Goal: Task Accomplishment & Management: Use online tool/utility

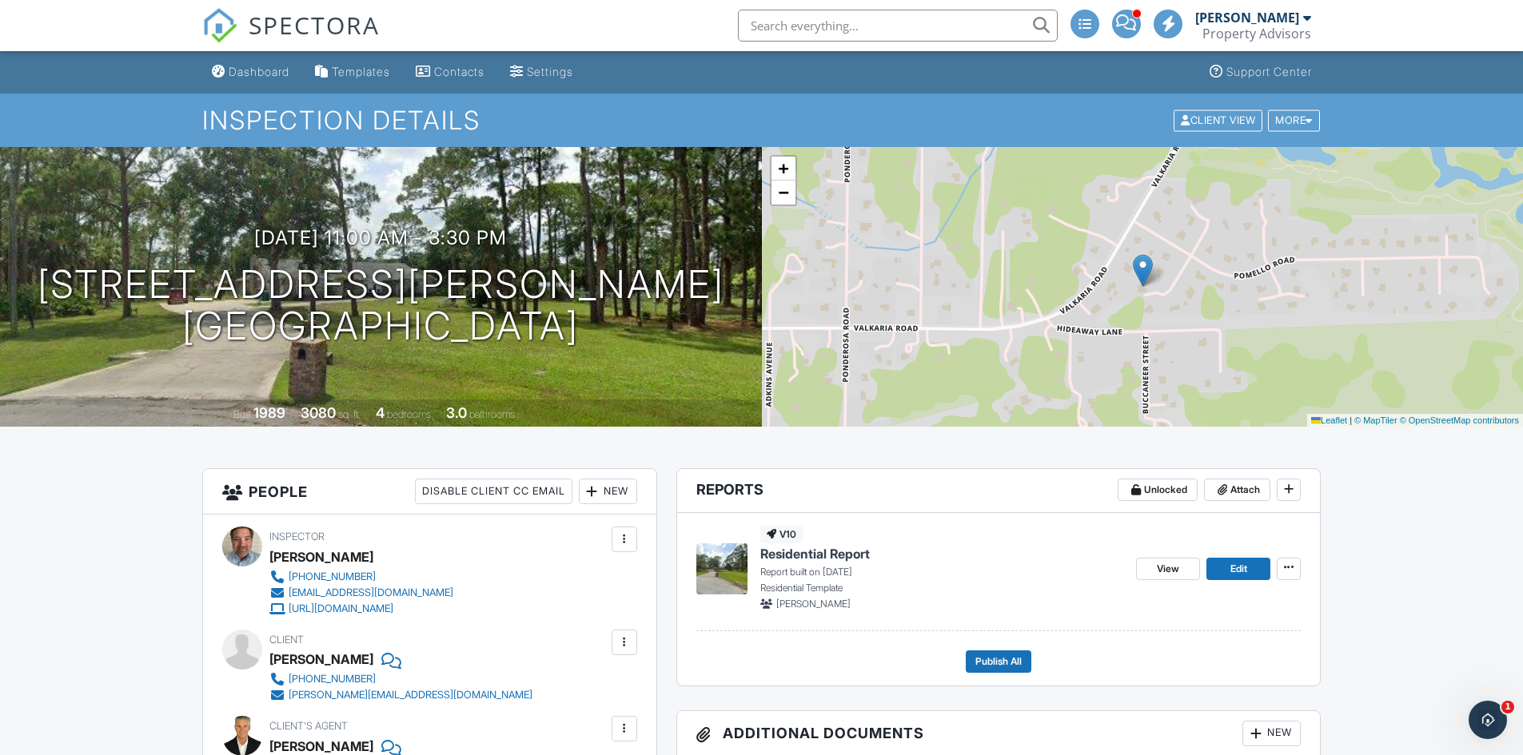
click at [805, 556] on span "Residential Report" at bounding box center [815, 554] width 110 height 18
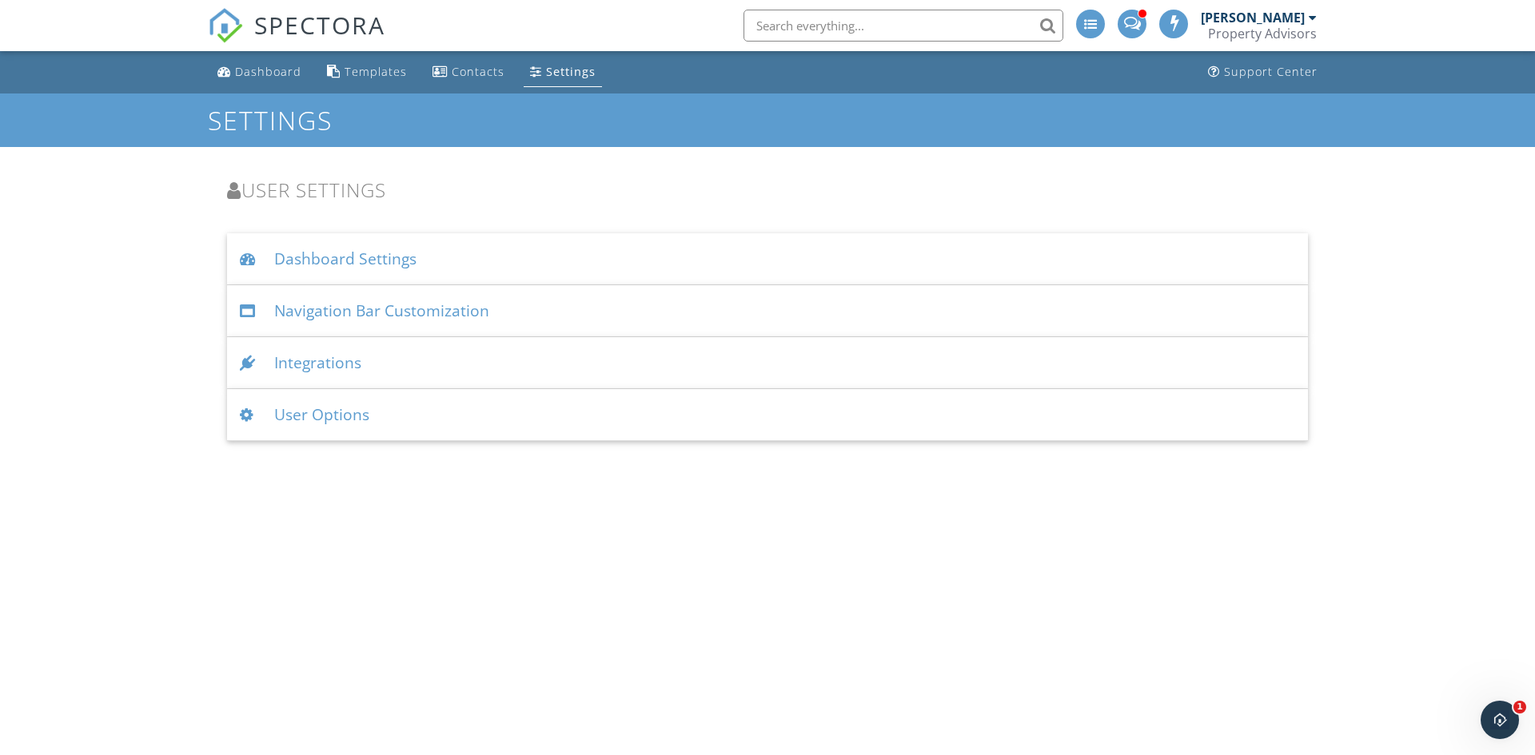
click at [372, 314] on div "Navigation Bar Customization" at bounding box center [767, 311] width 1081 height 52
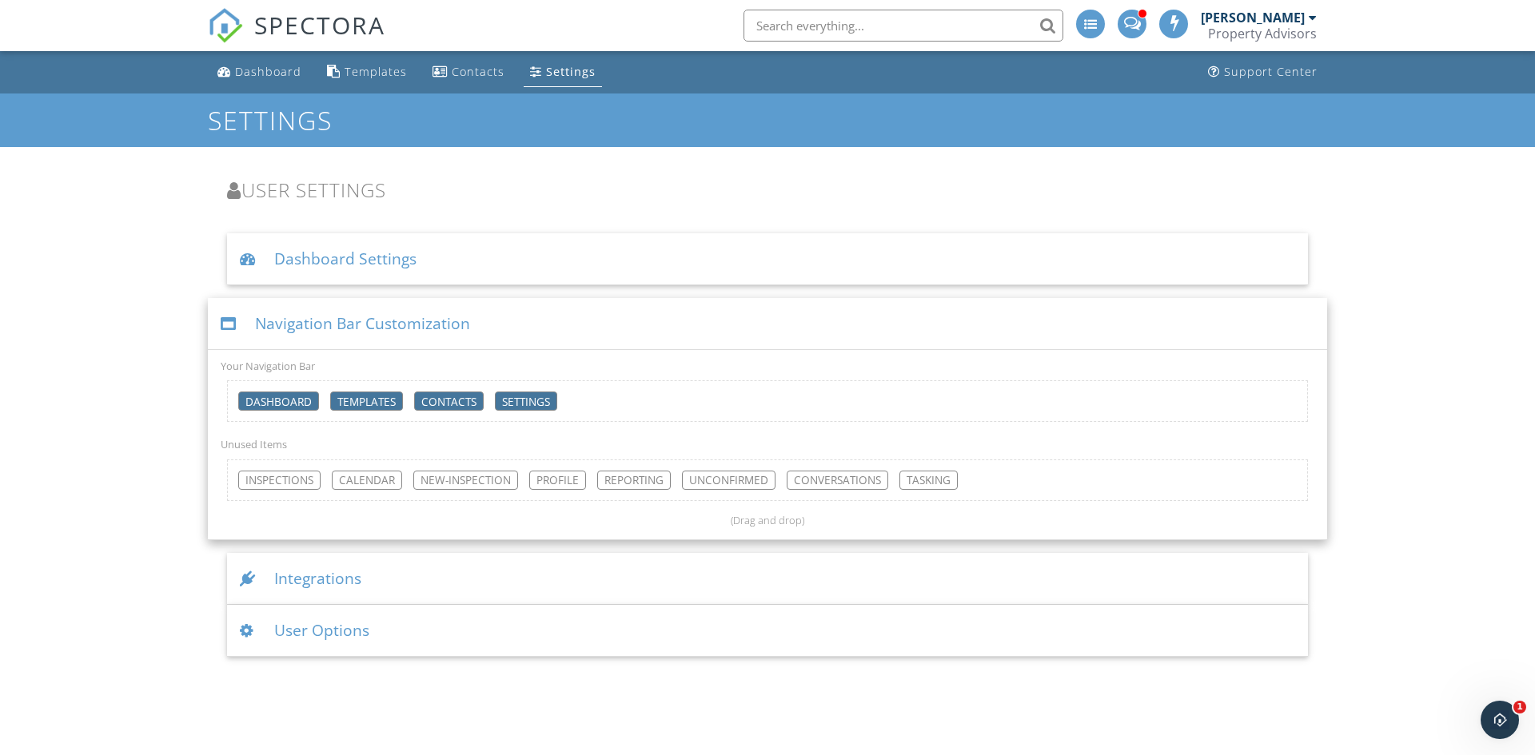
click at [193, 237] on div "Dashboard Templates Contacts Settings Support Center Settings User Settings Das…" at bounding box center [767, 354] width 1535 height 606
click at [250, 66] on div "Dashboard" at bounding box center [268, 71] width 66 height 15
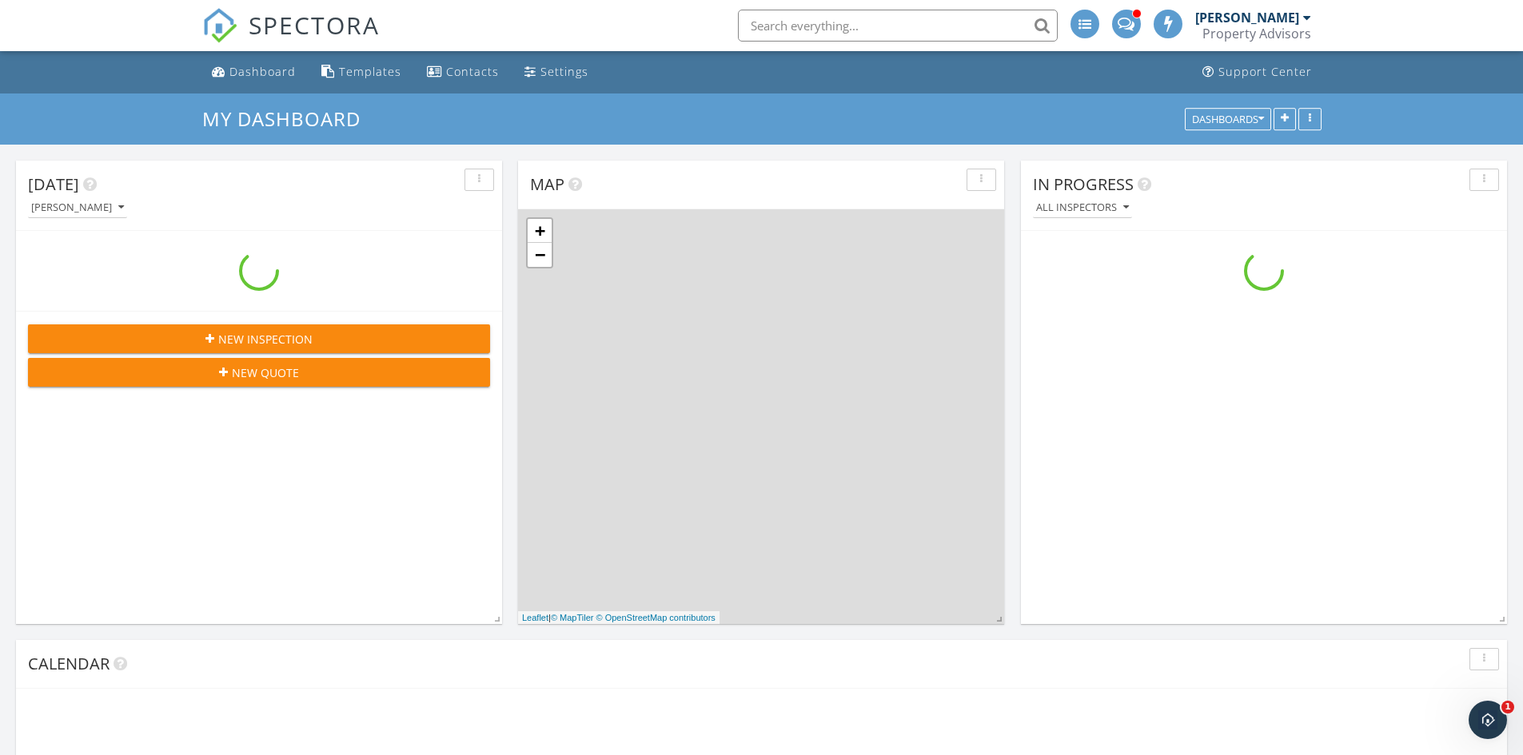
scroll to position [1480, 1548]
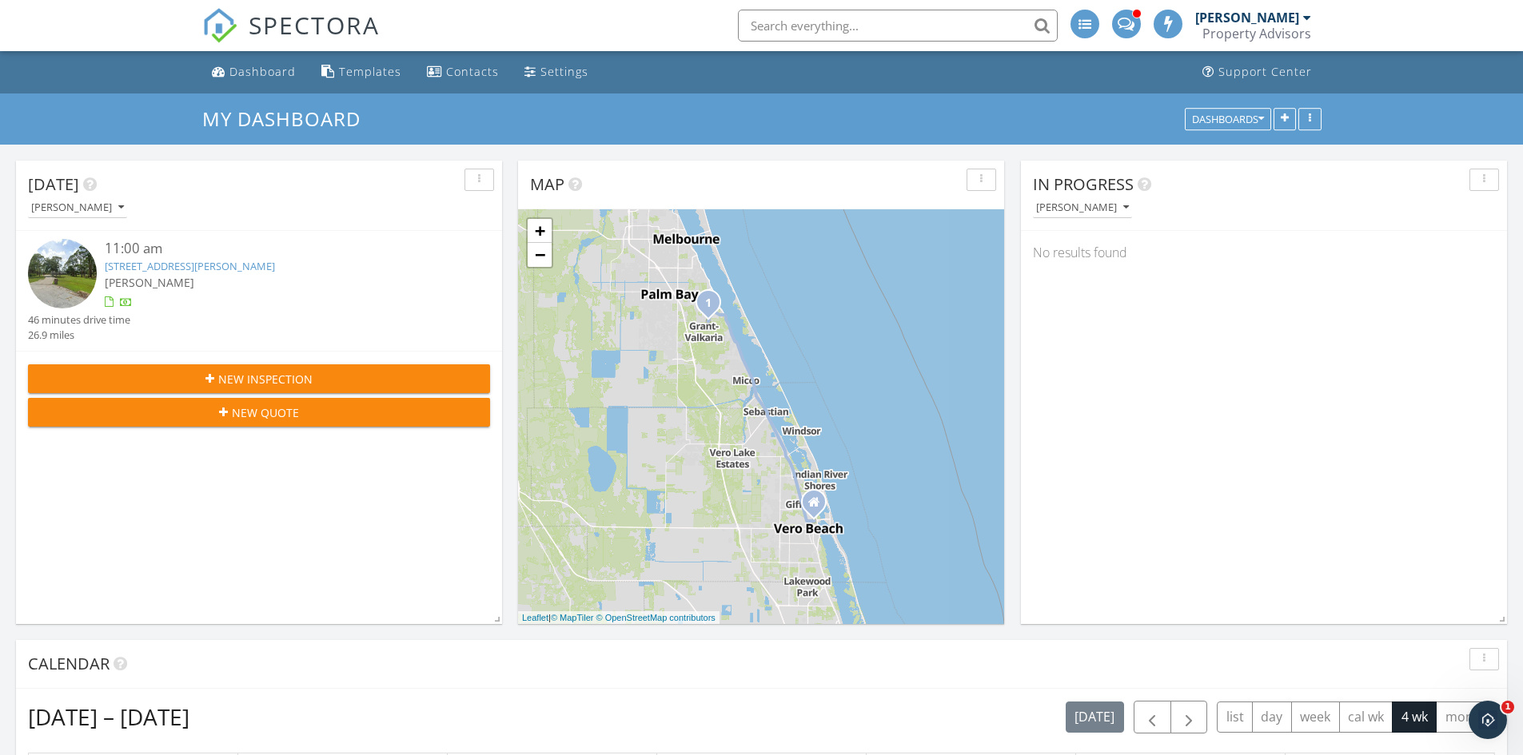
click at [177, 285] on div "[PERSON_NAME]" at bounding box center [278, 282] width 347 height 17
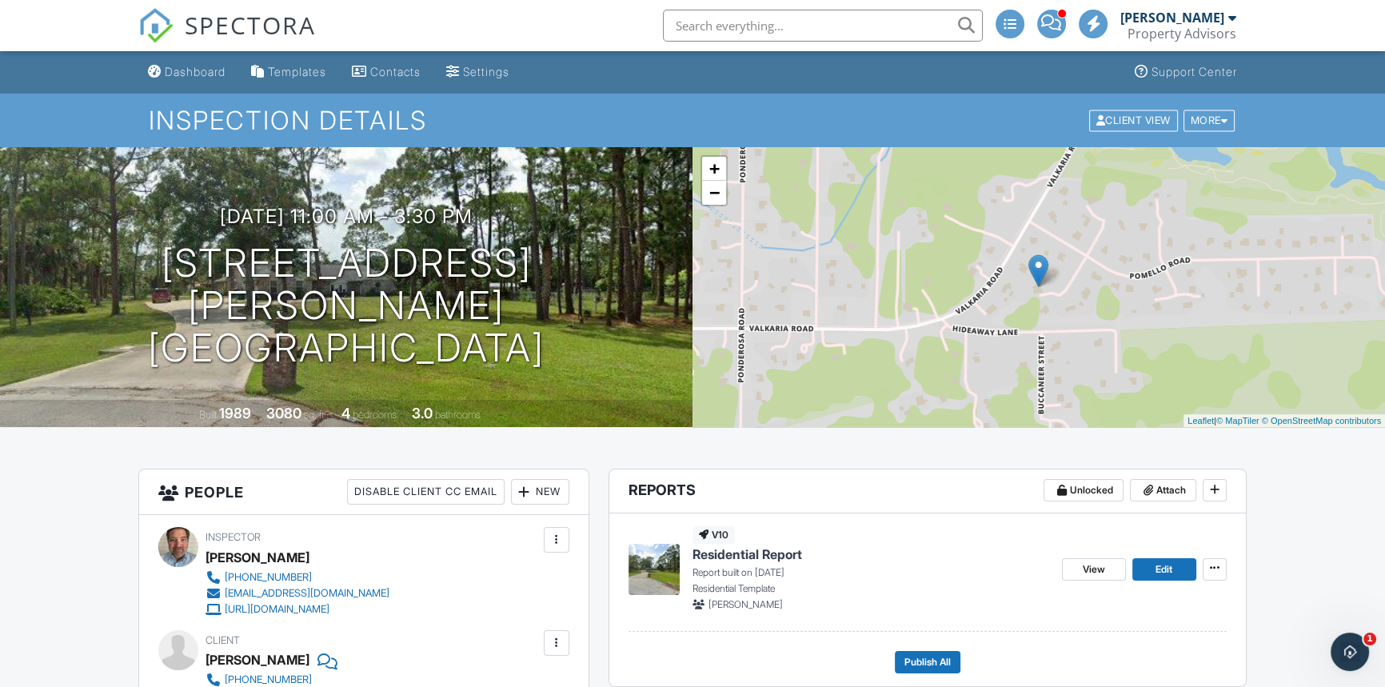
drag, startPoint x: 1458, startPoint y: 2, endPoint x: 786, endPoint y: 554, distance: 870.2
click at [785, 554] on span "Residential Report" at bounding box center [747, 554] width 110 height 18
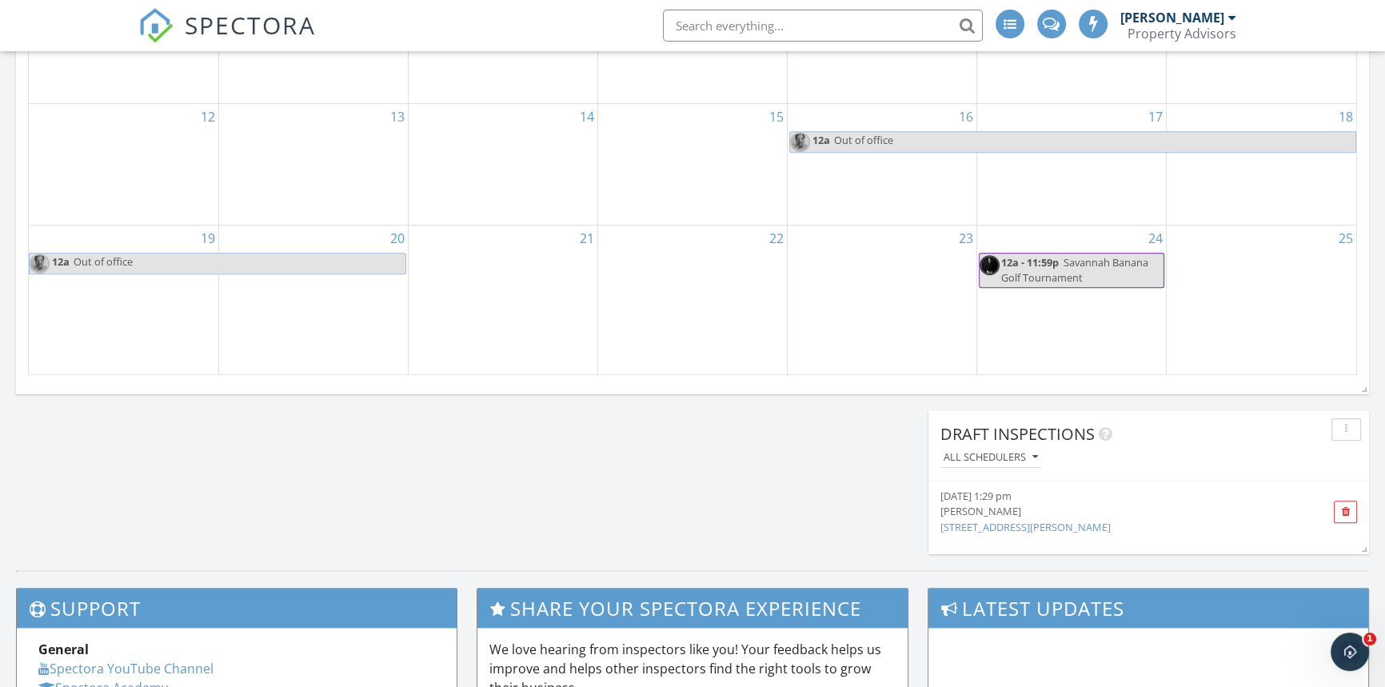
scroll to position [1162, 0]
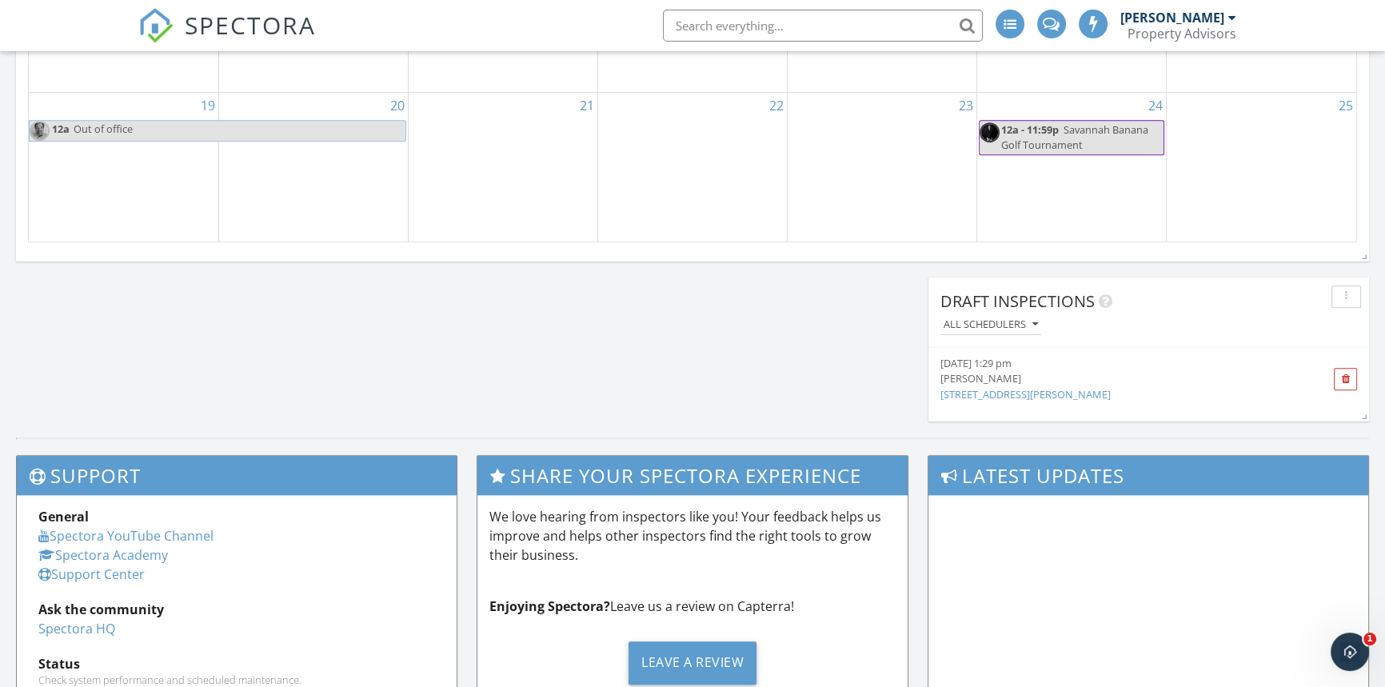
click at [1033, 394] on link "4020 Adams Ln, Malabar, FL" at bounding box center [1025, 394] width 170 height 14
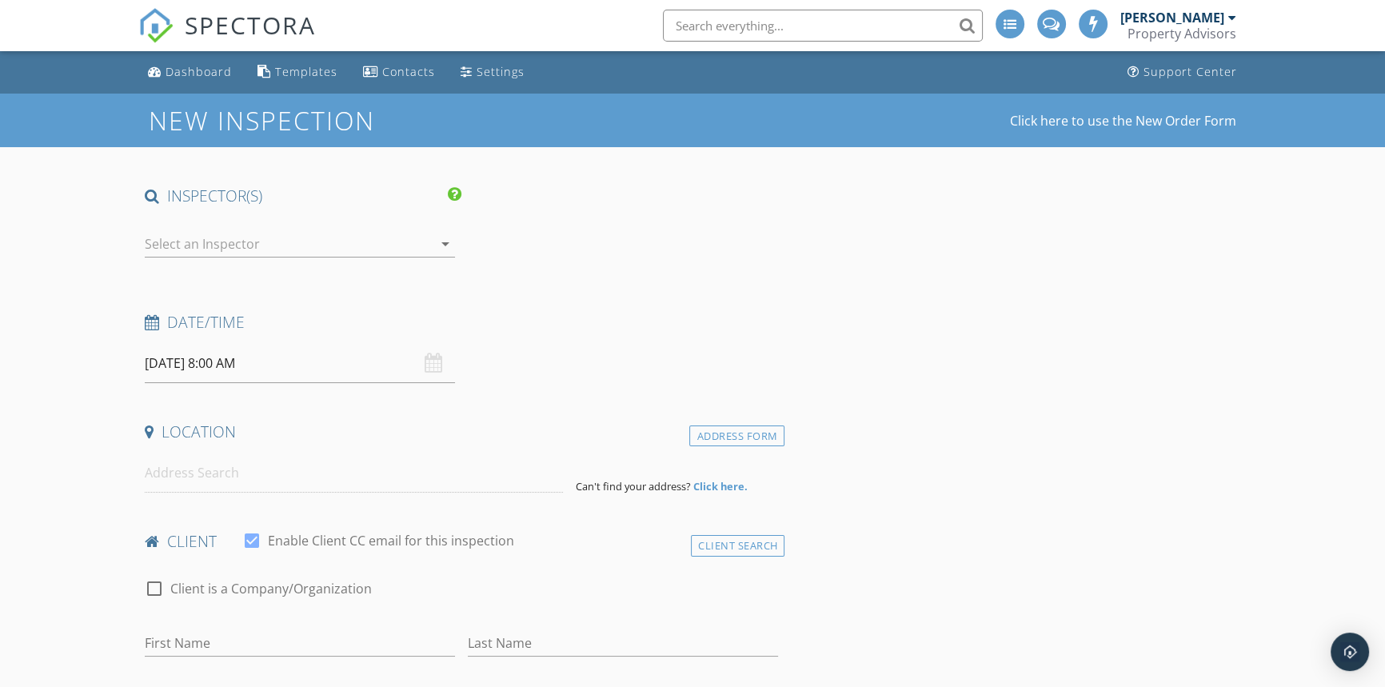
type input "Joe"
type input "[PERSON_NAME]"
type input "[PHONE_NUMBER]"
type input "[PERSON_NAME]"
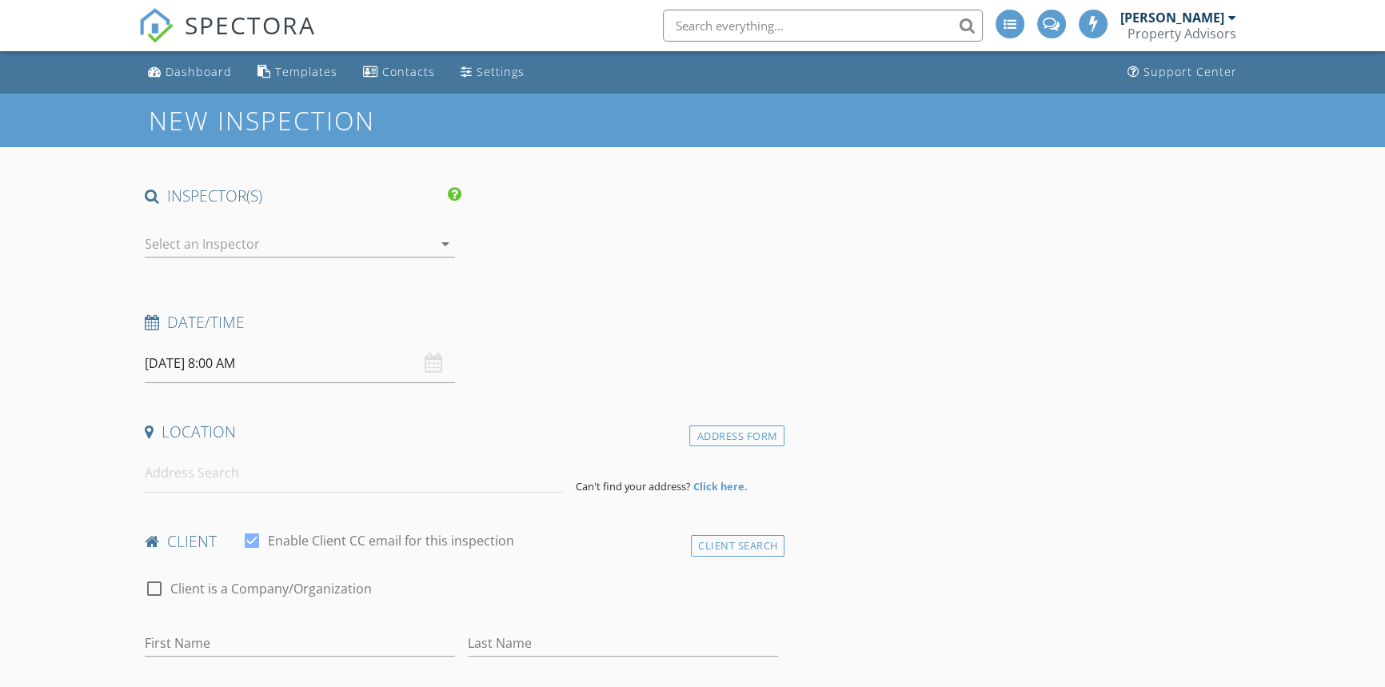
type input "[PHONE_NUMBER]"
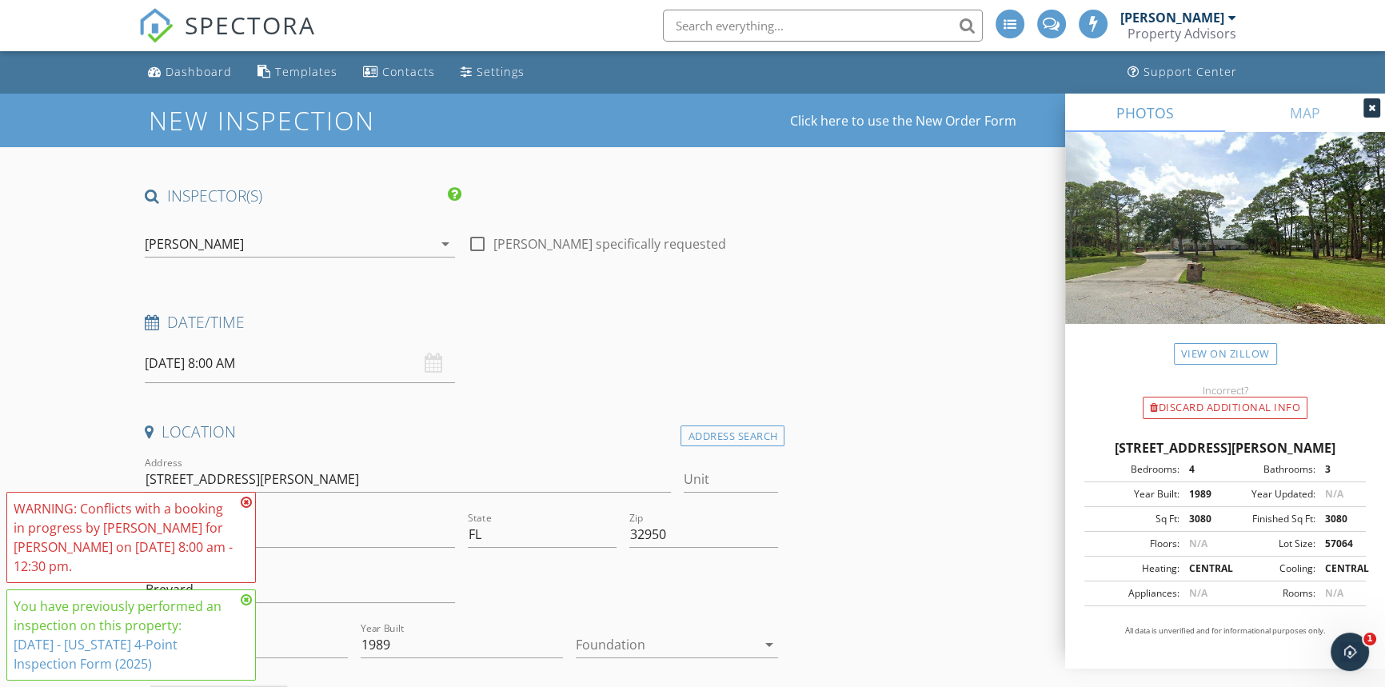
click at [246, 501] on icon at bounding box center [246, 502] width 11 height 13
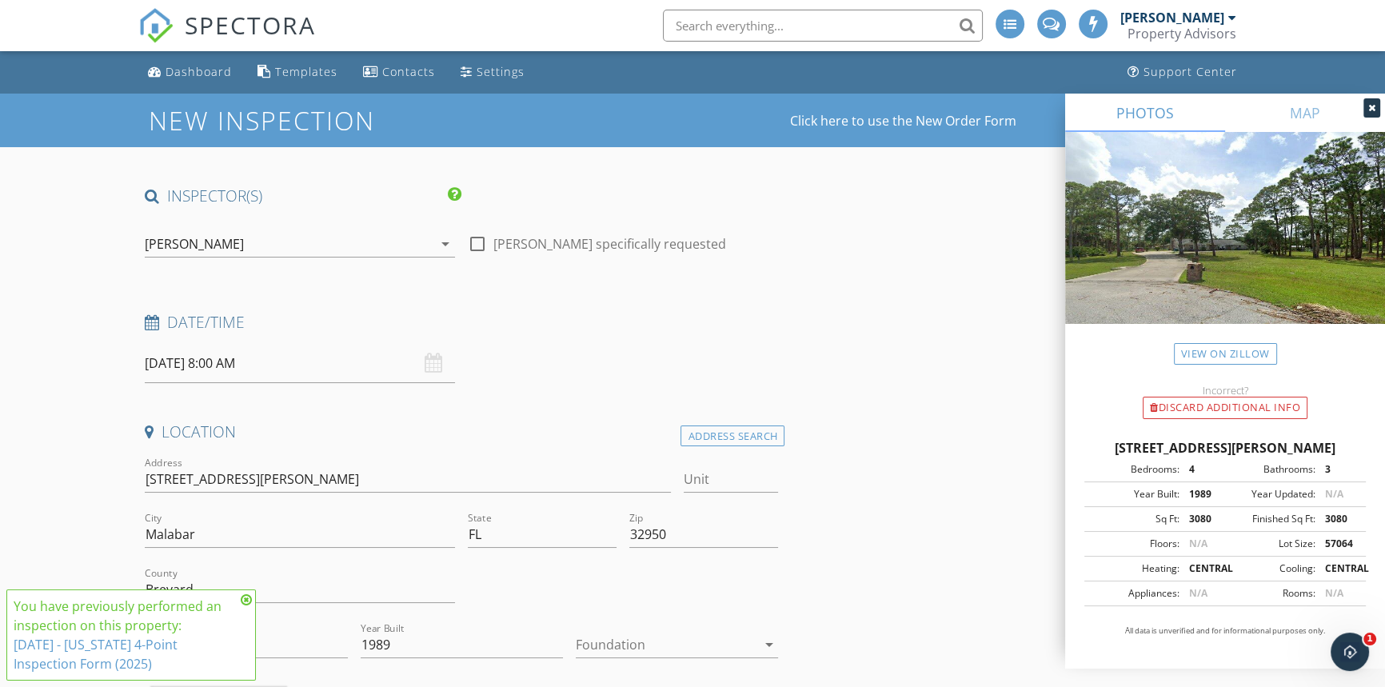
click at [248, 598] on icon at bounding box center [246, 599] width 11 height 13
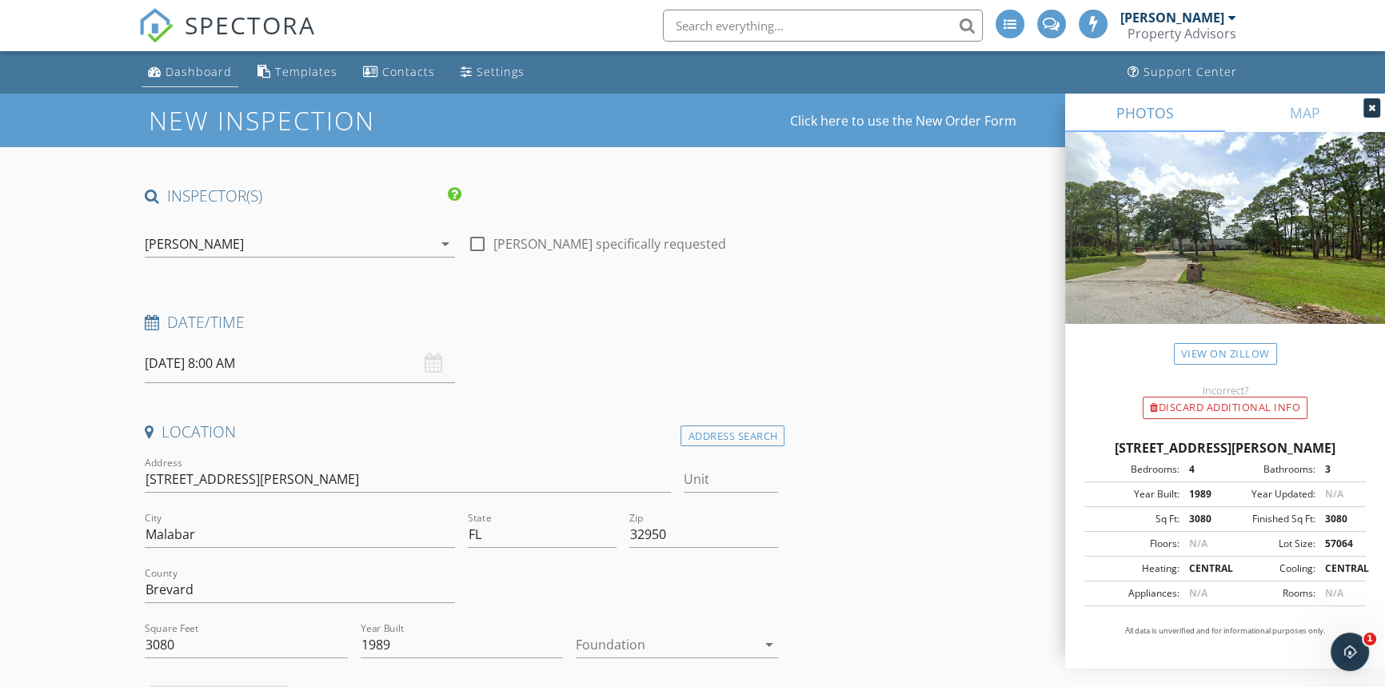
click at [186, 69] on div "Dashboard" at bounding box center [198, 71] width 66 height 15
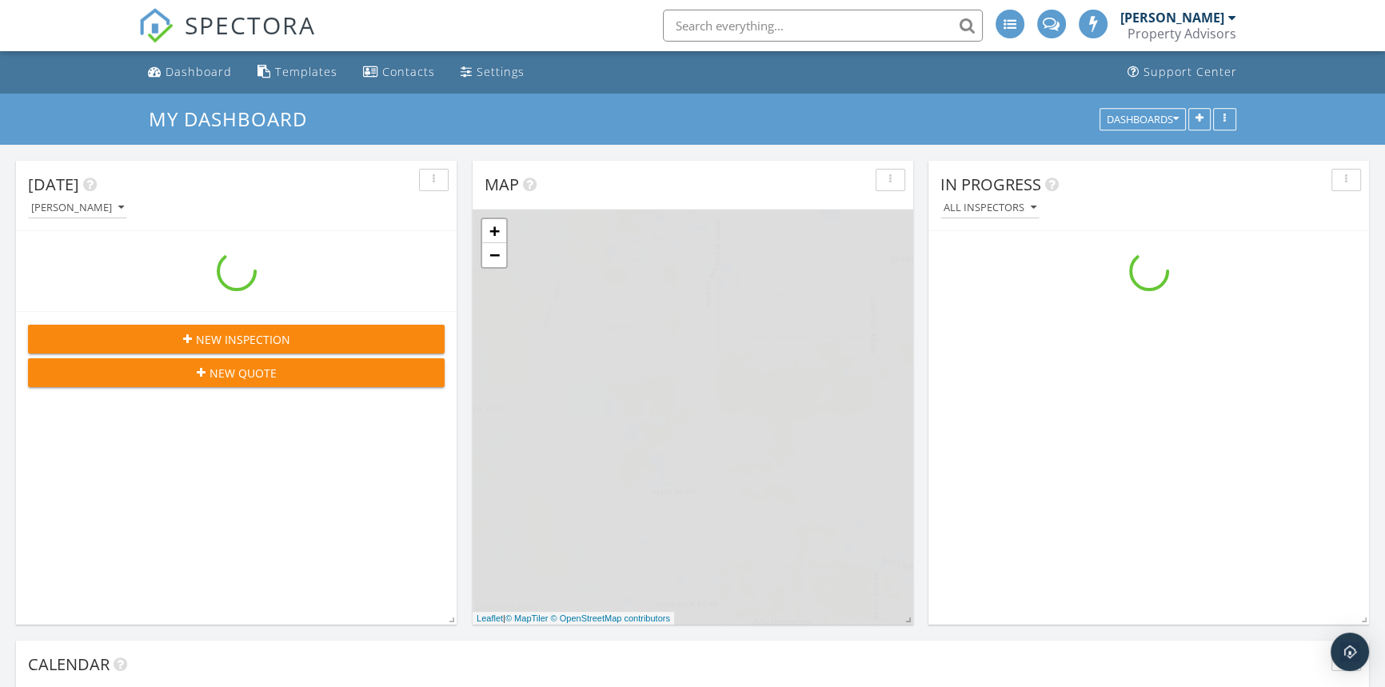
scroll to position [1478, 1407]
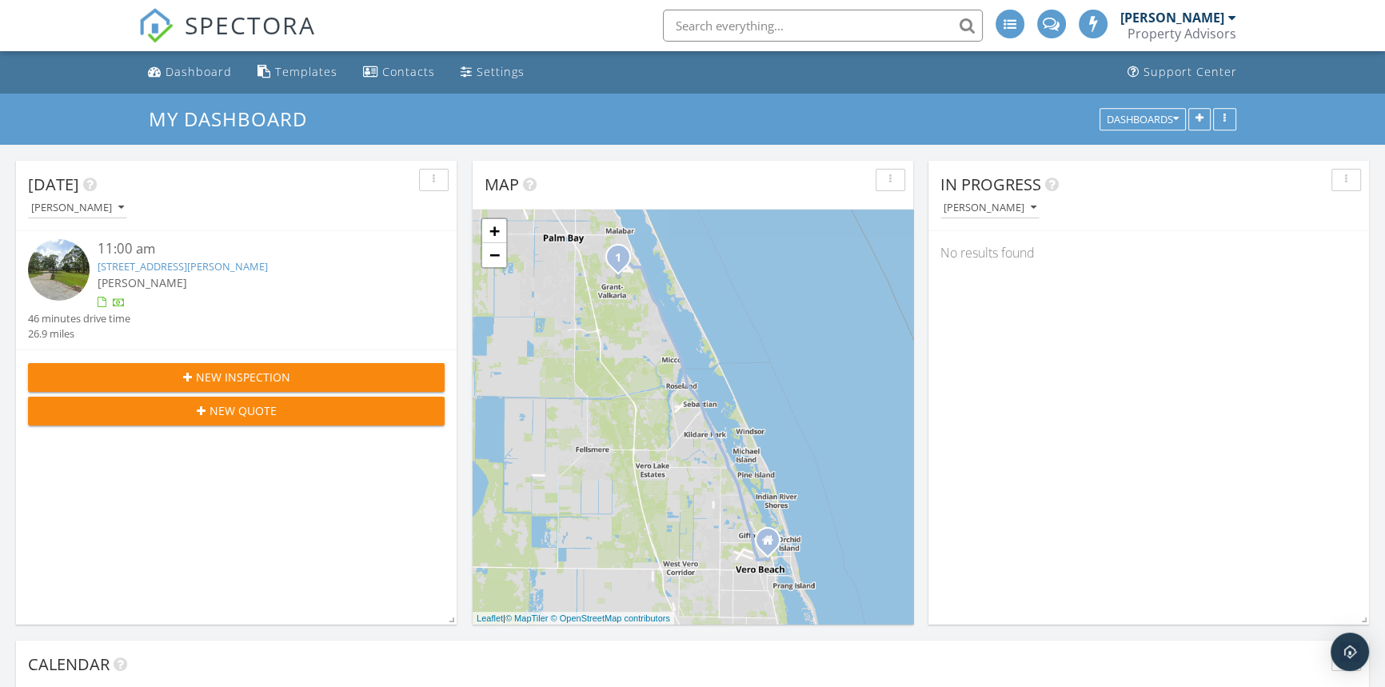
click at [144, 264] on link "[STREET_ADDRESS][PERSON_NAME]" at bounding box center [183, 266] width 170 height 14
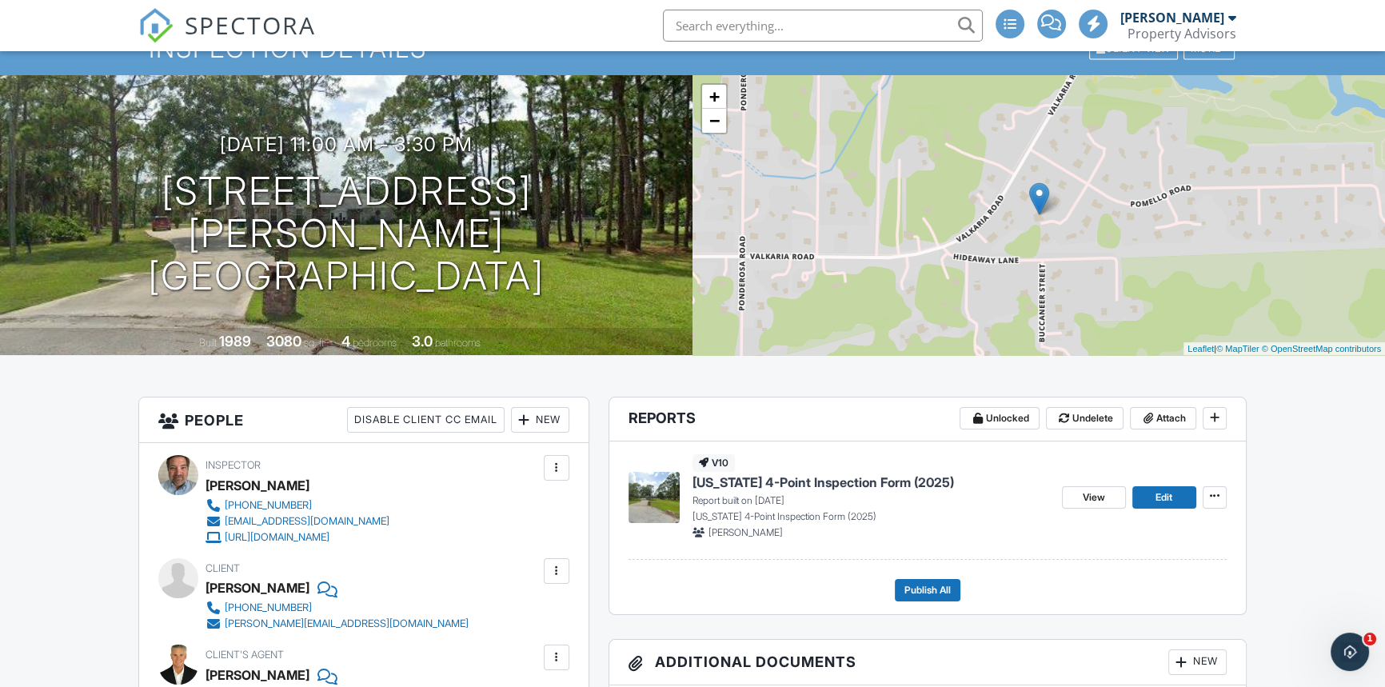
click at [792, 484] on span "[US_STATE] 4-Point Inspection Form (2025)" at bounding box center [822, 482] width 261 height 18
